Goal: Information Seeking & Learning: Learn about a topic

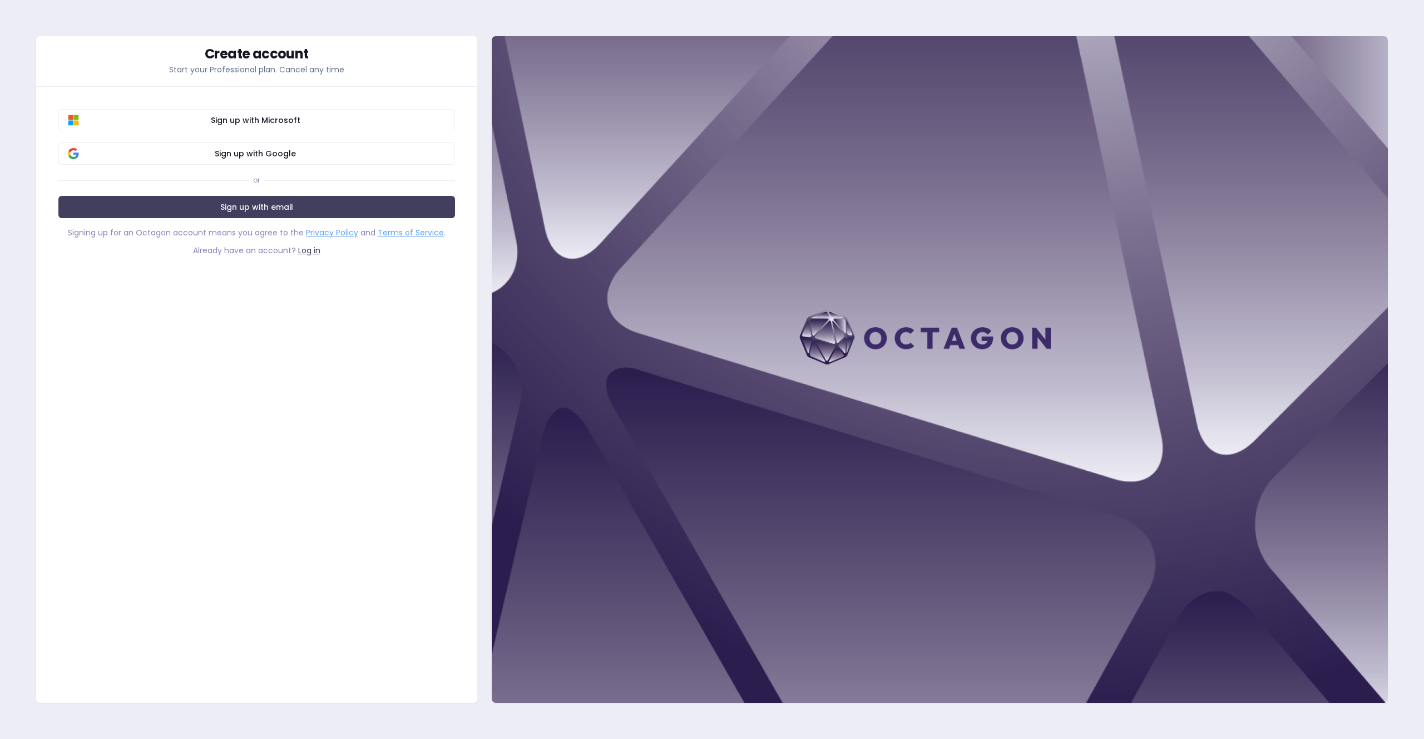
click at [937, 91] on div at bounding box center [939, 369] width 897 height 667
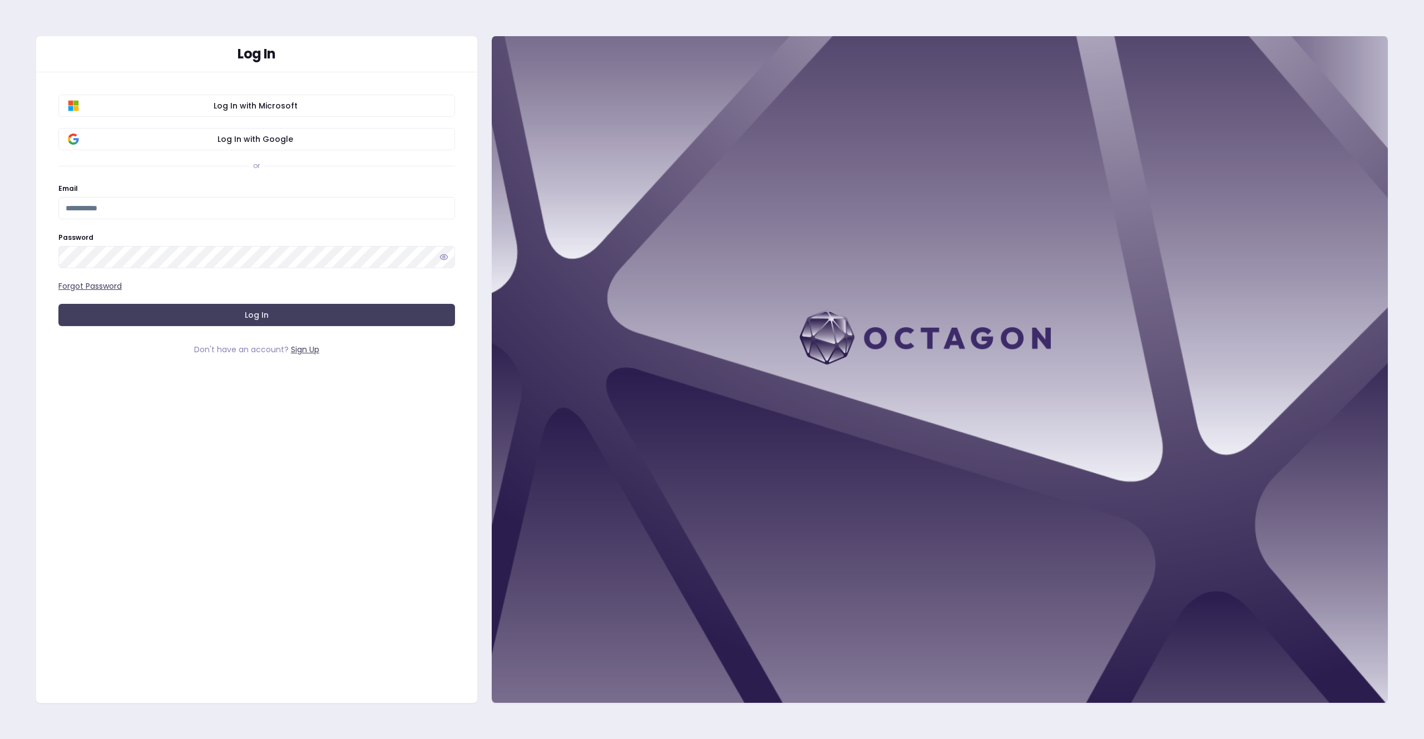
click at [810, 532] on div at bounding box center [939, 369] width 897 height 667
click at [280, 143] on span "Log In with Google" at bounding box center [256, 138] width 380 height 11
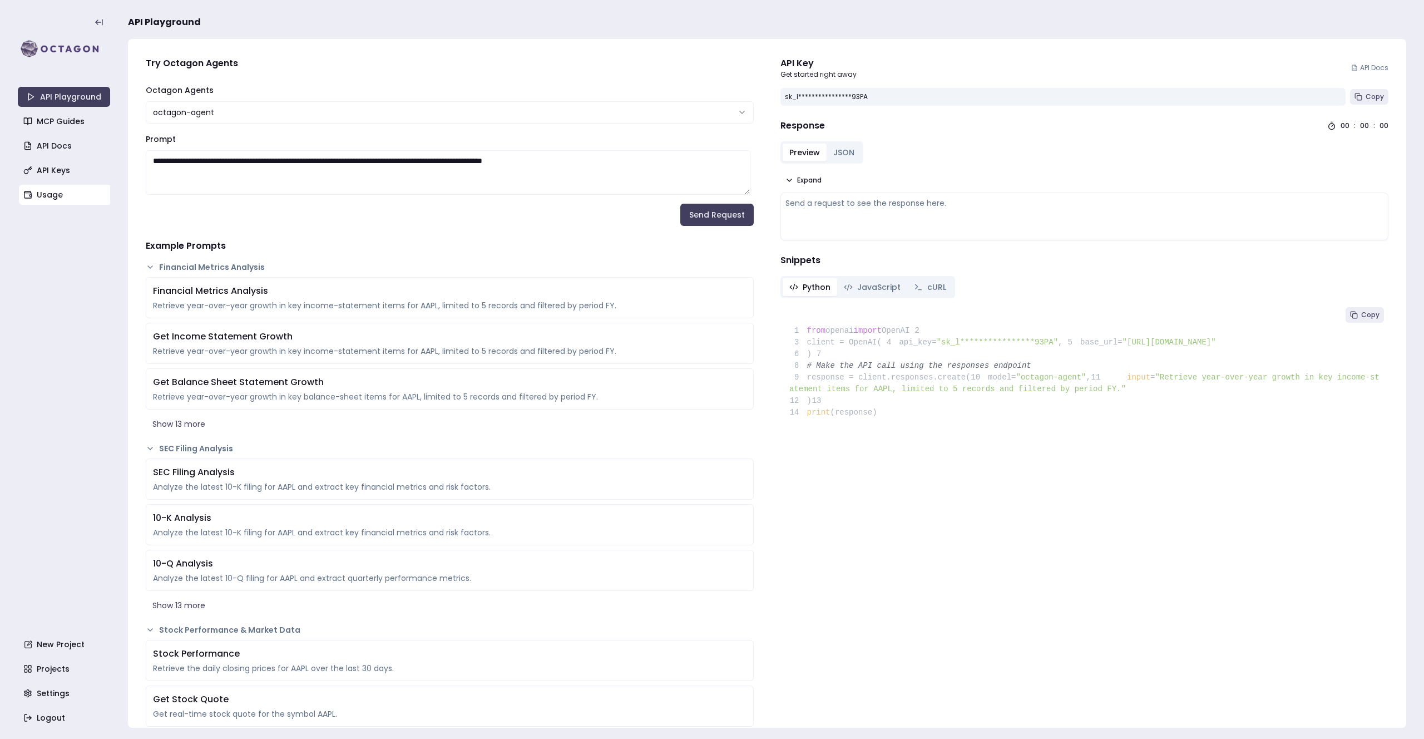
click at [53, 196] on link "Usage" at bounding box center [65, 195] width 92 height 20
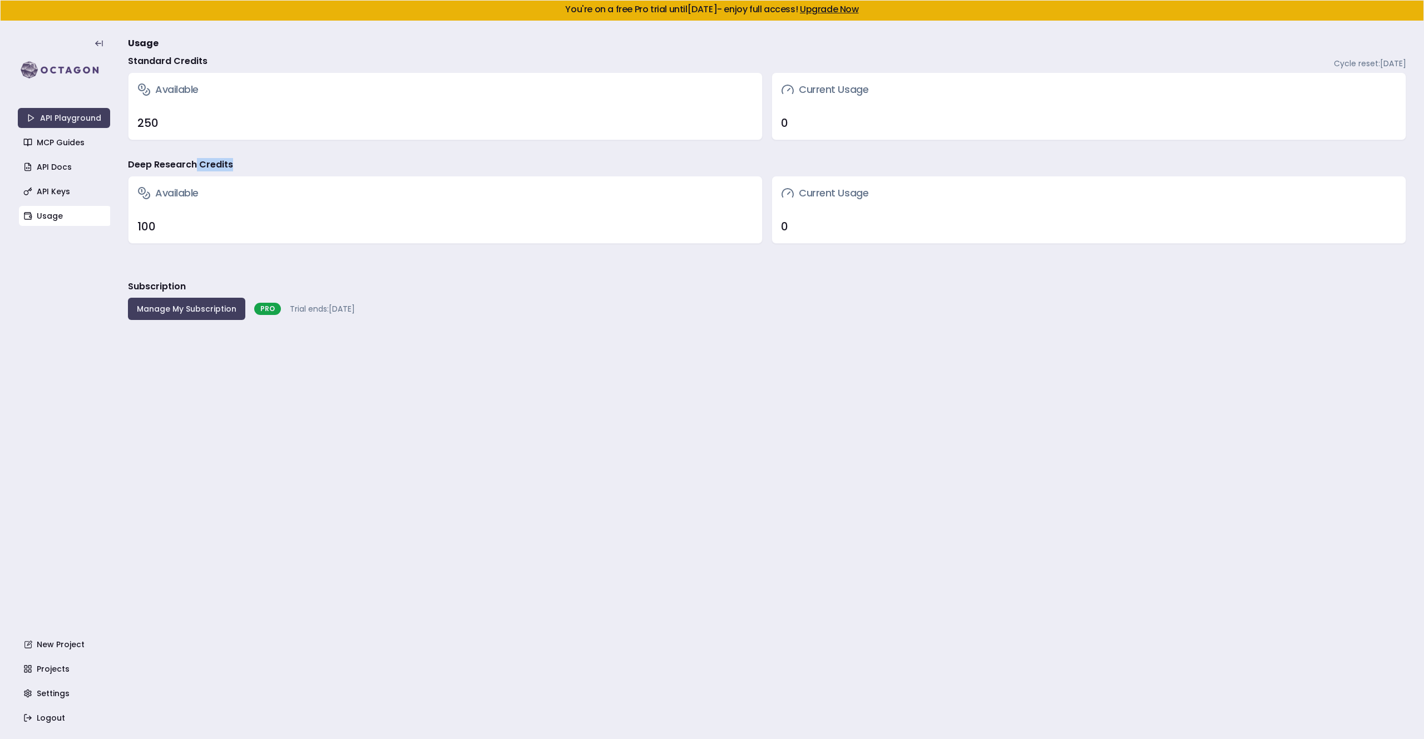
drag, startPoint x: 194, startPoint y: 166, endPoint x: 232, endPoint y: 171, distance: 38.1
click at [233, 169] on div "Deep Research Credits" at bounding box center [767, 167] width 1278 height 18
click at [214, 187] on div "Available" at bounding box center [444, 192] width 633 height 33
drag, startPoint x: 299, startPoint y: 307, endPoint x: 343, endPoint y: 311, distance: 43.6
click at [343, 311] on span "Trial ends: [DATE]" at bounding box center [322, 308] width 65 height 11
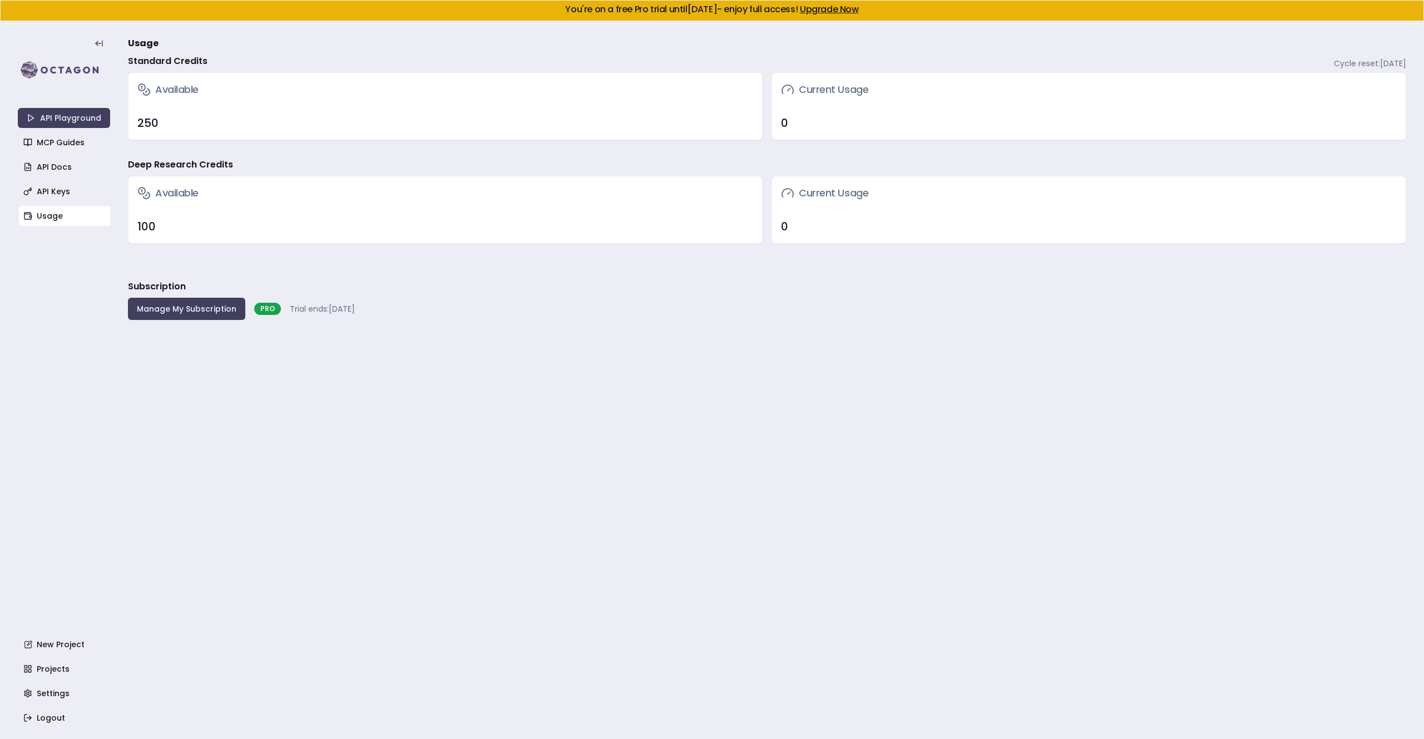
click at [344, 361] on main "Usage Standard Credits Cycle reset: [DATE] Available 250 Current Usage 0 Deep R…" at bounding box center [767, 379] width 1278 height 717
click at [83, 144] on link "MCP Guides" at bounding box center [65, 142] width 92 height 20
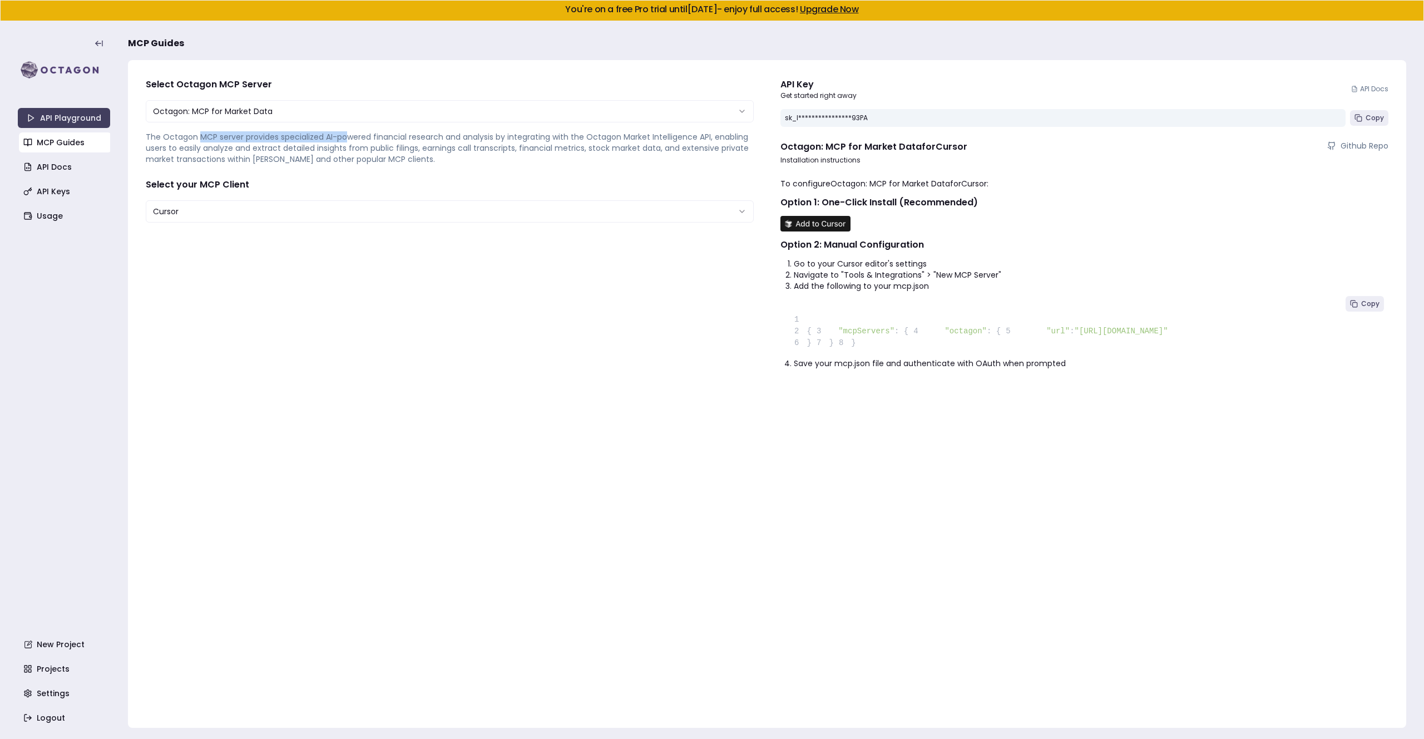
drag, startPoint x: 197, startPoint y: 137, endPoint x: 343, endPoint y: 140, distance: 145.7
click at [343, 140] on p "The Octagon MCP server provides specialized AI-powered financial research and a…" at bounding box center [450, 147] width 608 height 33
drag, startPoint x: 242, startPoint y: 155, endPoint x: 396, endPoint y: 159, distance: 154.1
click at [396, 159] on p "The Octagon MCP server provides specialized AI-powered financial research and a…" at bounding box center [450, 147] width 608 height 33
click at [80, 170] on link "API Docs" at bounding box center [65, 167] width 92 height 20
